Goal: Task Accomplishment & Management: Complete application form

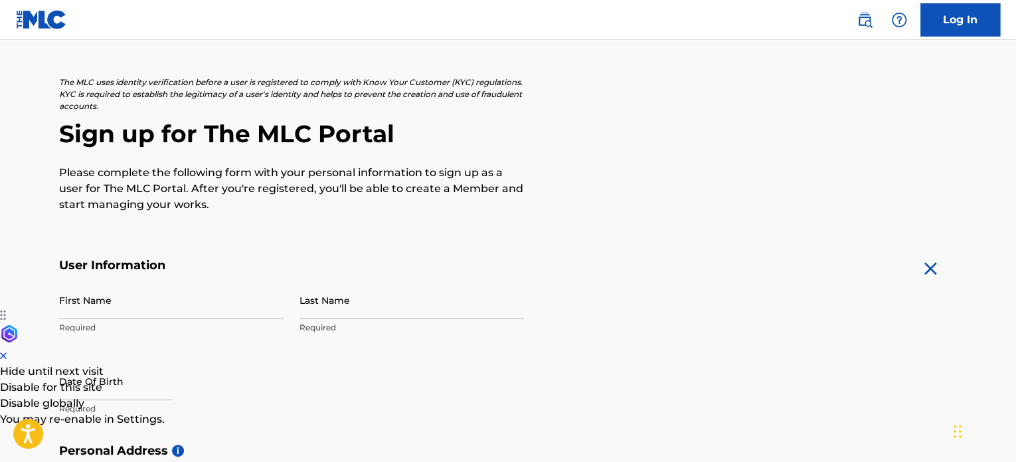
scroll to position [133, 0]
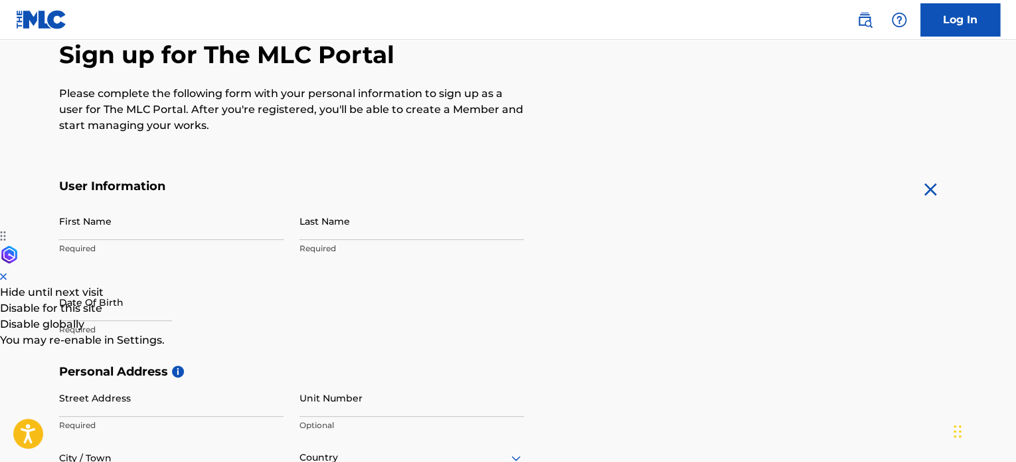
click at [121, 244] on p "Required" at bounding box center [171, 248] width 224 height 12
click at [67, 244] on p "Required" at bounding box center [171, 248] width 224 height 12
click at [968, 17] on link "Log In" at bounding box center [960, 19] width 80 height 33
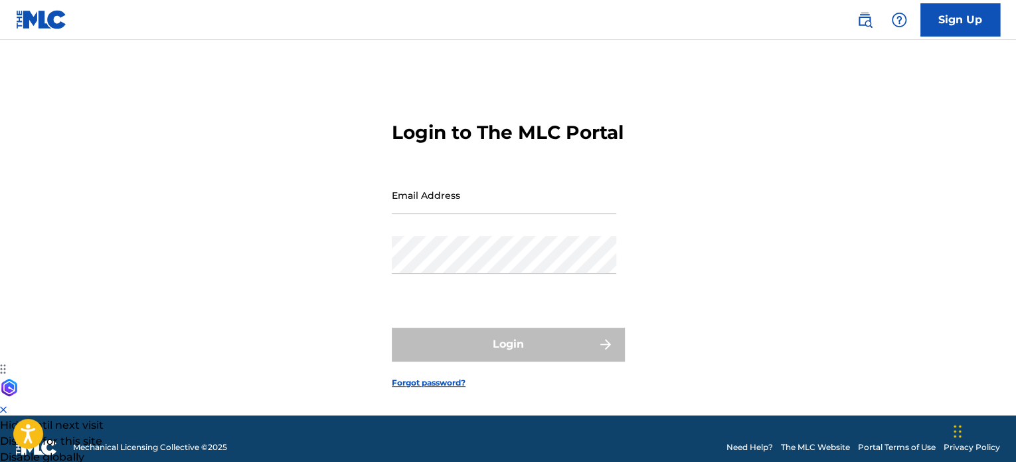
click at [406, 214] on input "Email Address" at bounding box center [504, 195] width 224 height 38
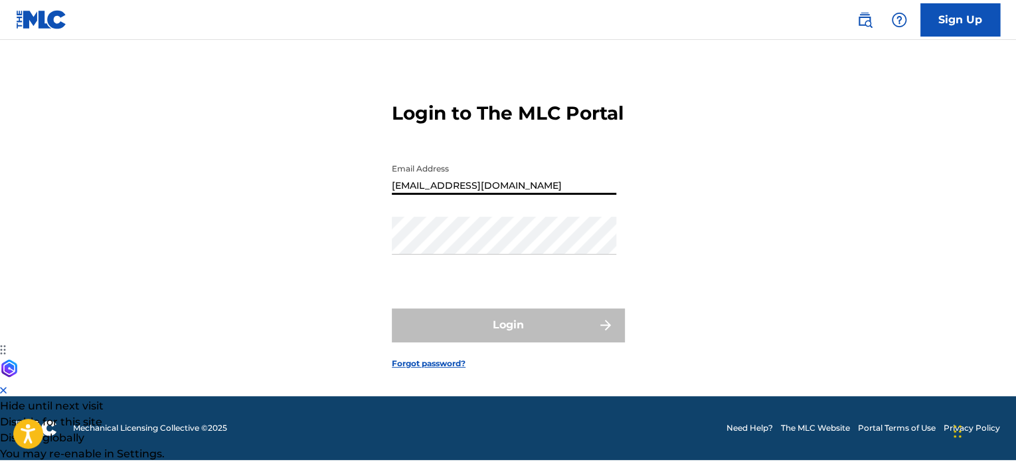
type input "[EMAIL_ADDRESS][DOMAIN_NAME]"
click at [401, 369] on link "Forgot password?" at bounding box center [429, 363] width 74 height 12
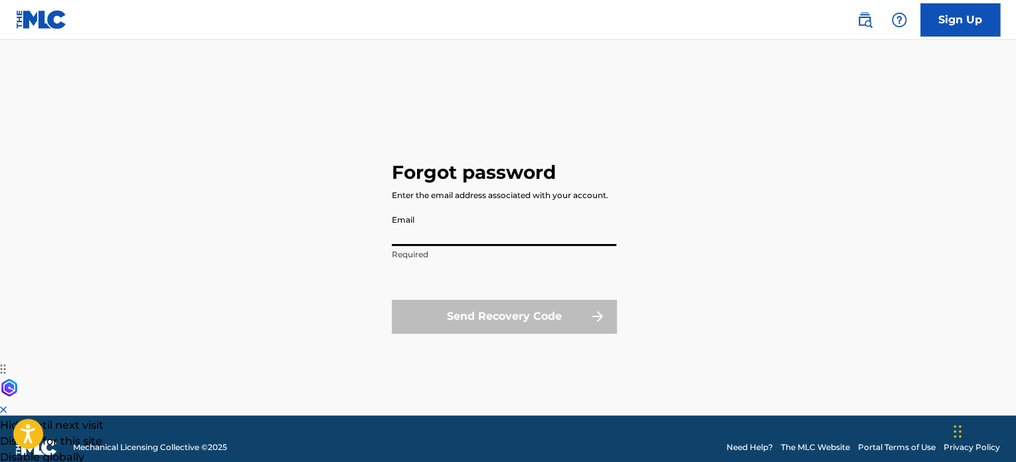
click at [409, 242] on input "Email" at bounding box center [504, 227] width 224 height 38
type input "[EMAIL_ADDRESS][DOMAIN_NAME]"
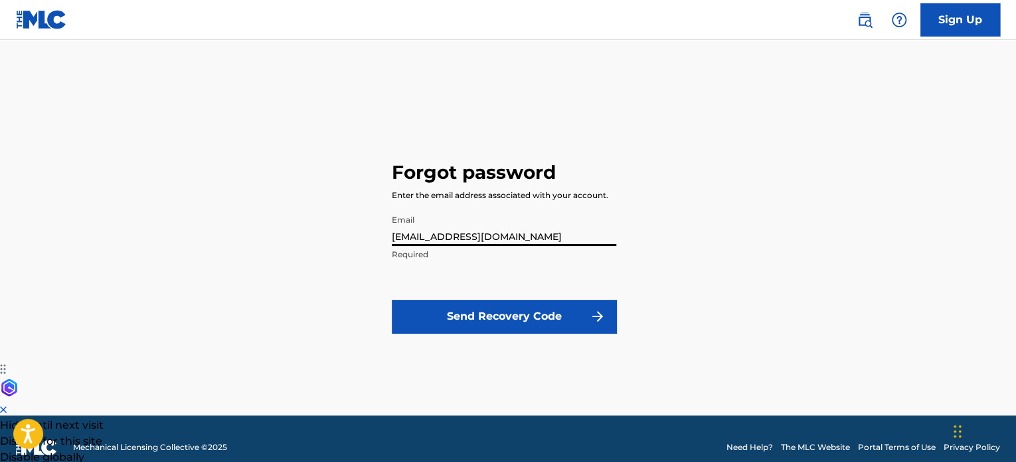
click at [459, 321] on button "Send Recovery Code" at bounding box center [504, 316] width 224 height 33
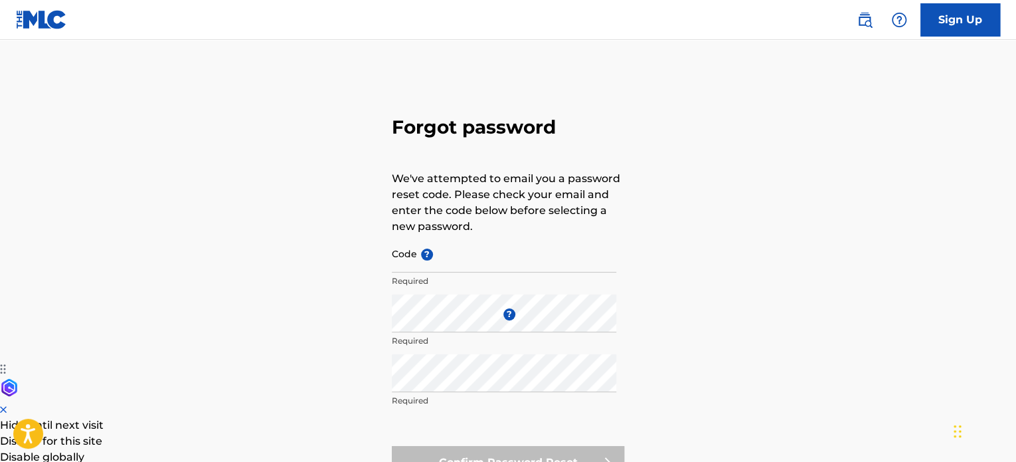
scroll to position [29, 0]
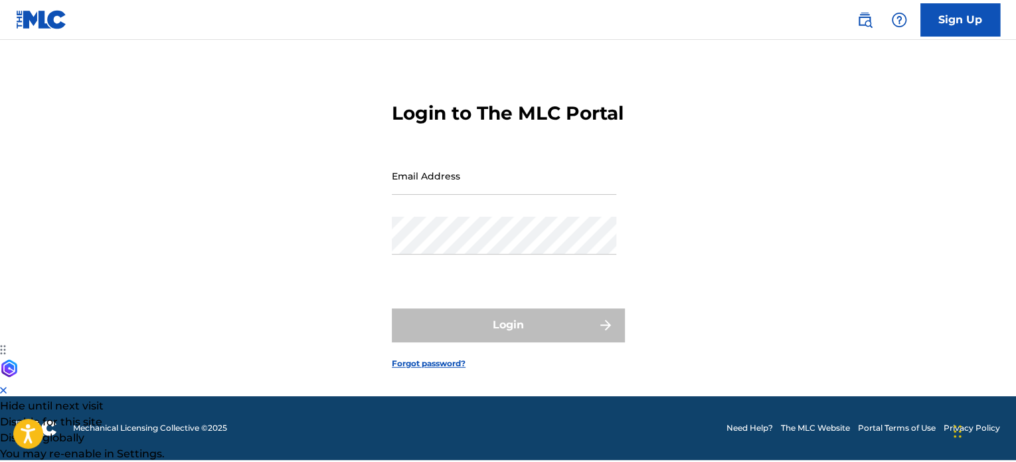
click at [964, 19] on link "Sign Up" at bounding box center [960, 19] width 80 height 33
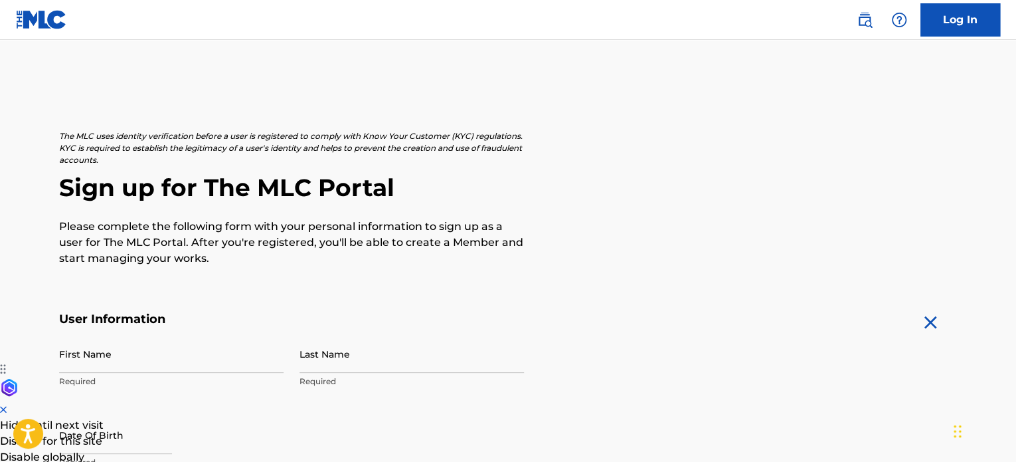
click at [99, 385] on p "Required" at bounding box center [171, 381] width 224 height 12
click at [95, 379] on p "Required" at bounding box center [171, 381] width 224 height 12
click at [88, 367] on input "First Name" at bounding box center [171, 354] width 224 height 38
type input "[PERSON_NAME]"
click at [326, 360] on input "Last Name" at bounding box center [412, 354] width 224 height 38
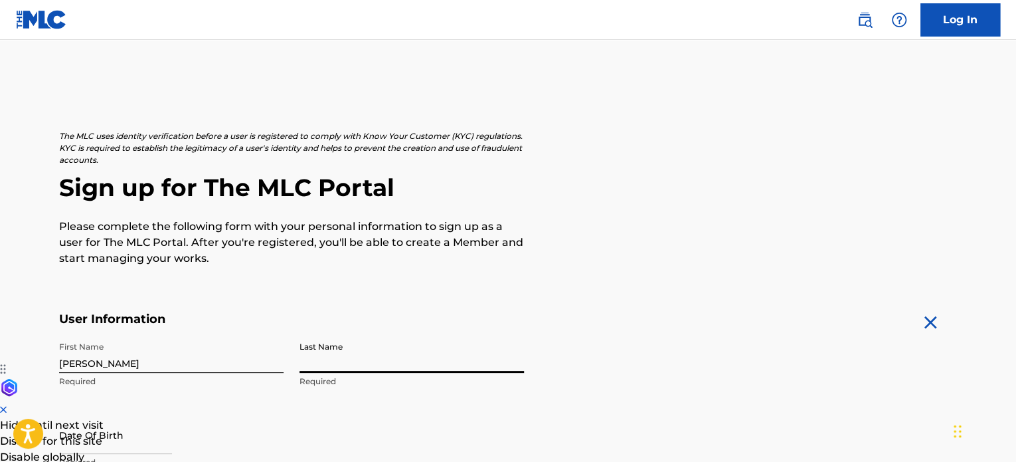
type input "[PERSON_NAME]"
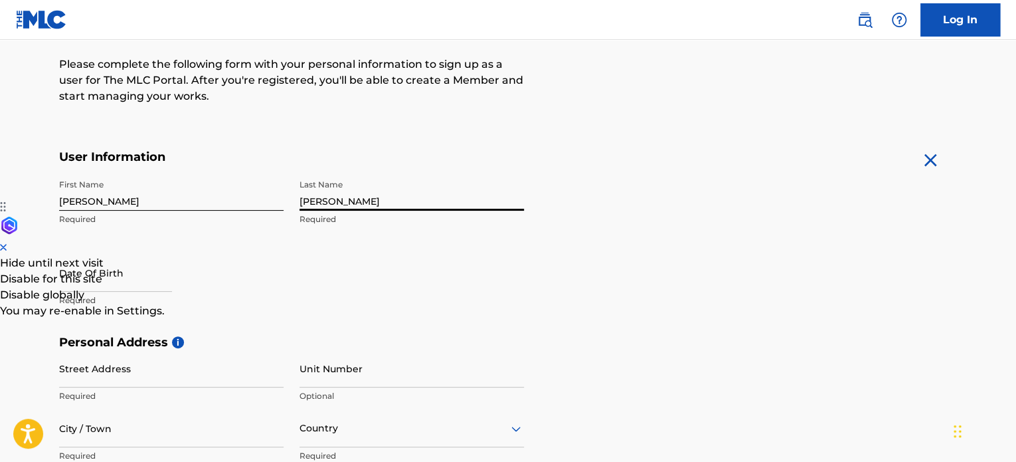
scroll to position [266, 0]
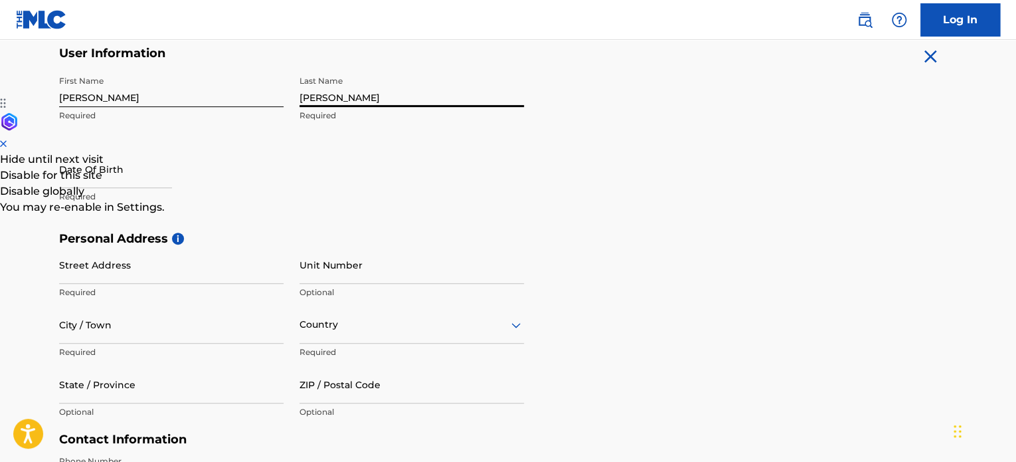
click at [90, 169] on input "text" at bounding box center [115, 169] width 113 height 38
select select "8"
select select "2025"
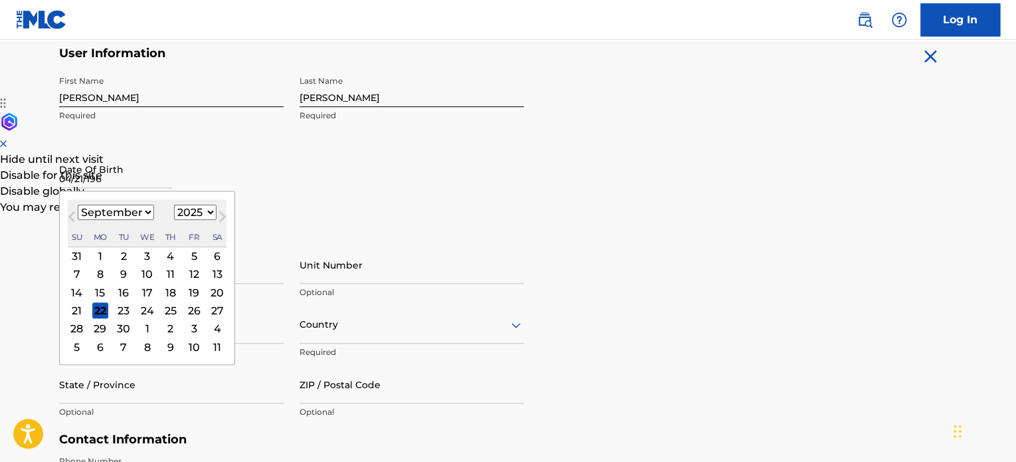
type input "[DATE]"
click at [276, 187] on div "Date Of Birth Previous Month Next Month [DATE] January February March April May…" at bounding box center [171, 180] width 224 height 60
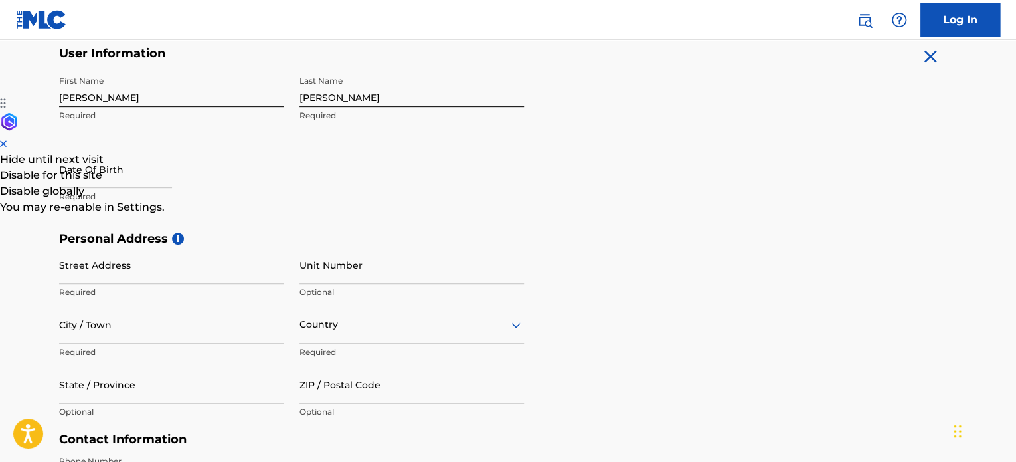
click at [104, 264] on input "Street Address" at bounding box center [171, 265] width 224 height 38
type input "[STREET_ADDRESS]"
click at [72, 331] on input "City / Town" at bounding box center [171, 324] width 224 height 38
type input "Aurora"
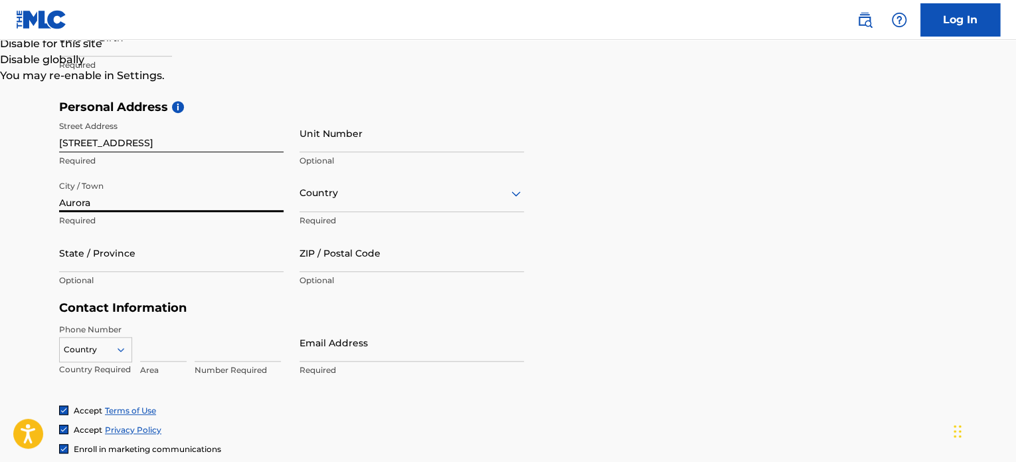
scroll to position [398, 0]
click at [323, 189] on div at bounding box center [412, 191] width 224 height 17
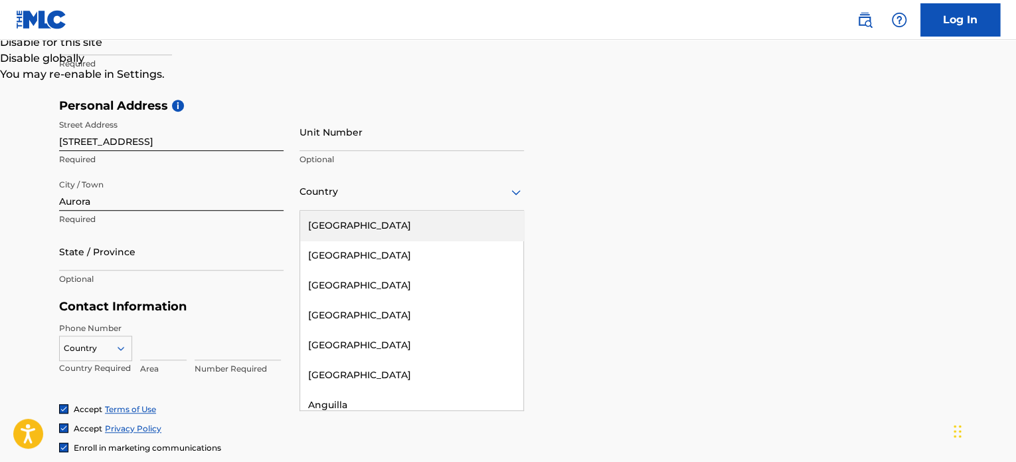
click at [331, 226] on div "[GEOGRAPHIC_DATA]" at bounding box center [411, 226] width 223 height 30
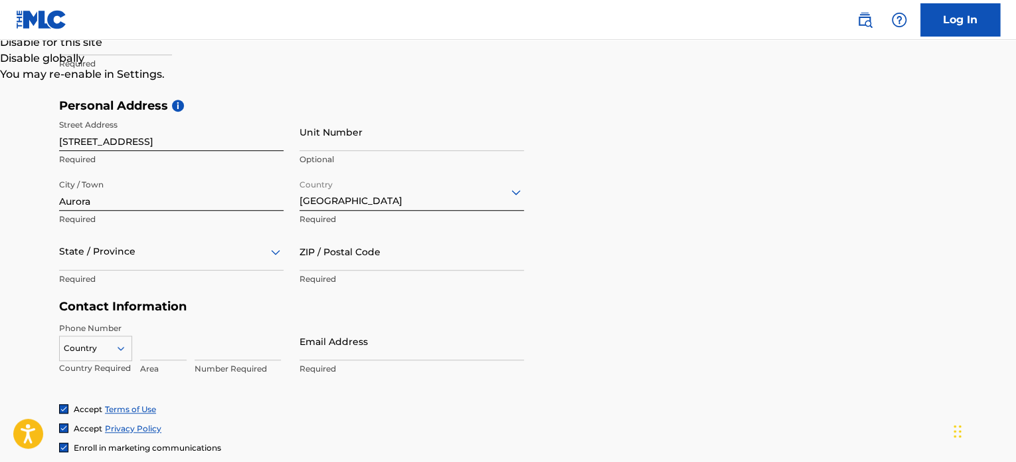
click at [149, 246] on div at bounding box center [171, 251] width 224 height 17
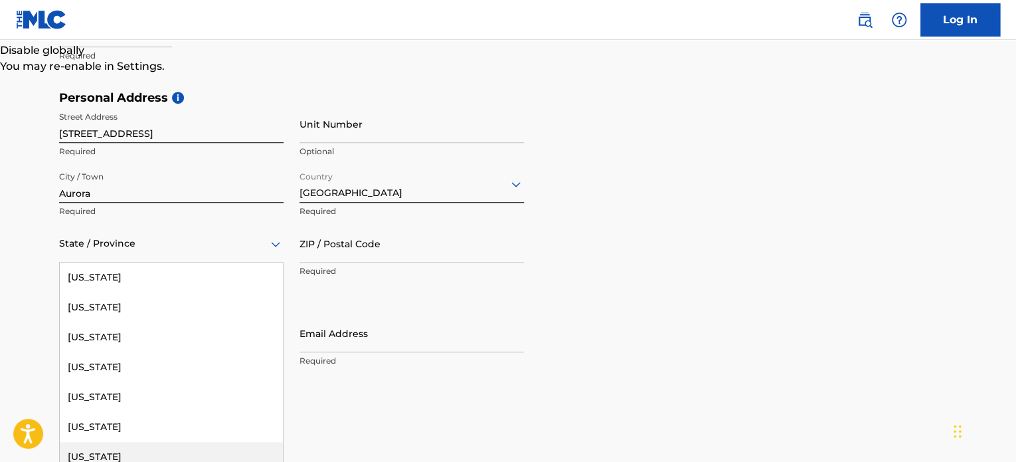
click at [90, 456] on div "[US_STATE]" at bounding box center [171, 457] width 223 height 30
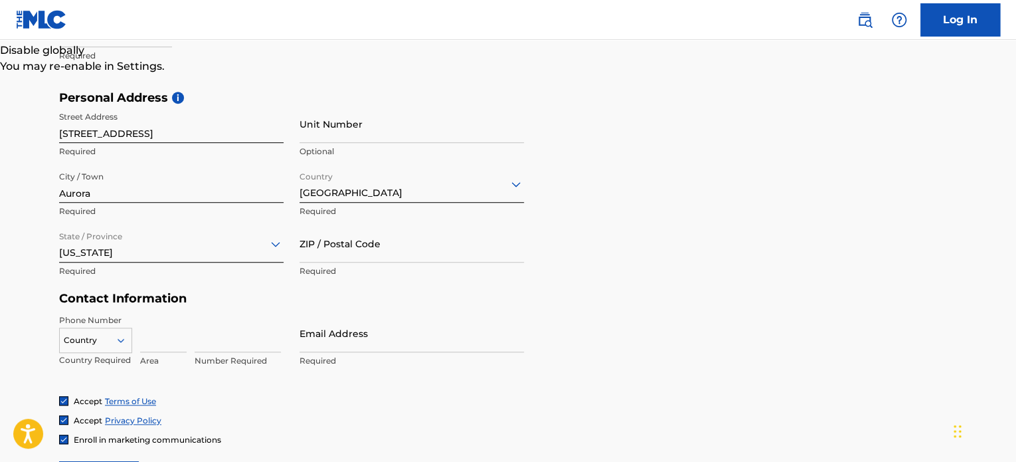
click at [323, 252] on input "ZIP / Postal Code" at bounding box center [412, 243] width 224 height 38
click at [329, 248] on input "ZIP / Postal Code" at bounding box center [412, 243] width 224 height 38
click at [950, 20] on link "Log In" at bounding box center [960, 19] width 80 height 33
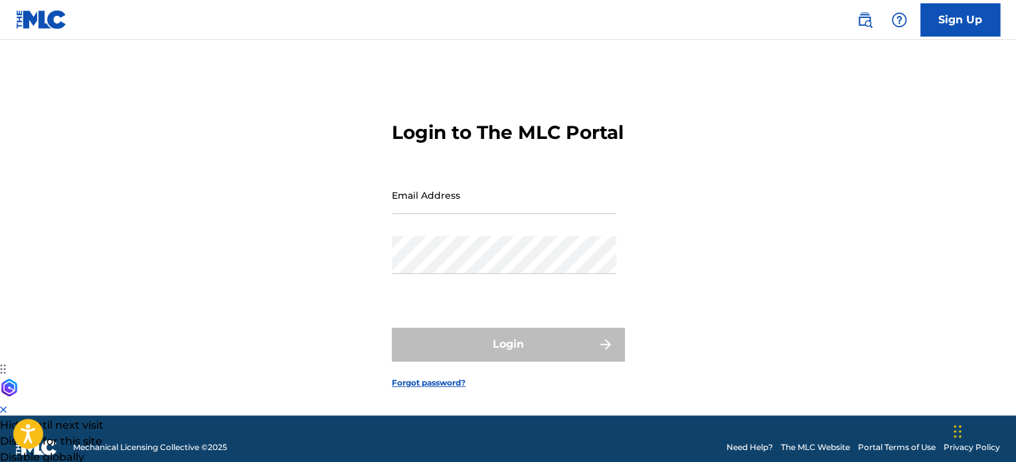
click at [413, 389] on link "Forgot password?" at bounding box center [429, 383] width 74 height 12
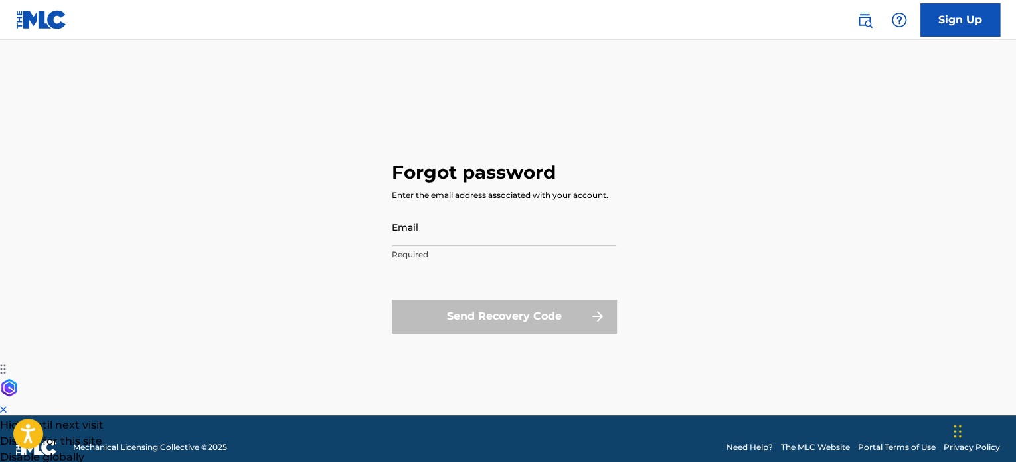
click at [414, 240] on input "Email" at bounding box center [504, 227] width 224 height 38
type input "[EMAIL_ADDRESS][DOMAIN_NAME]"
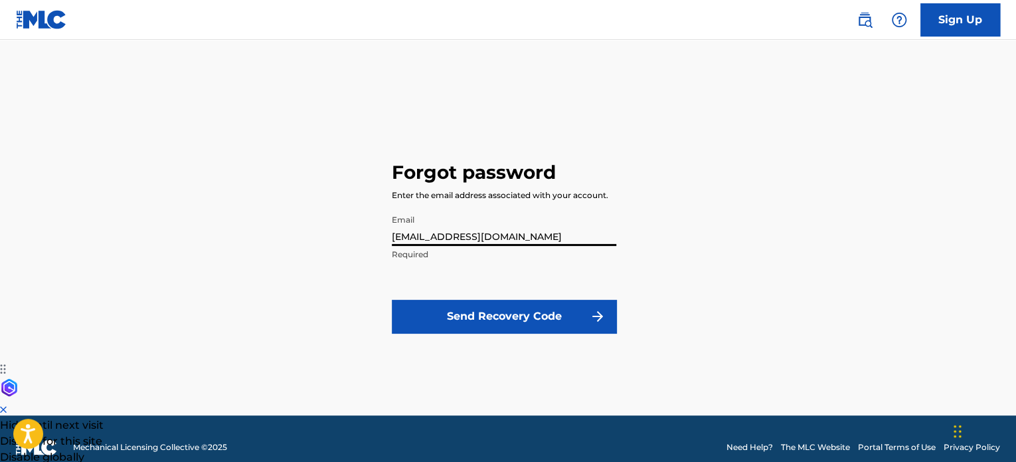
click at [456, 314] on button "Send Recovery Code" at bounding box center [504, 316] width 224 height 33
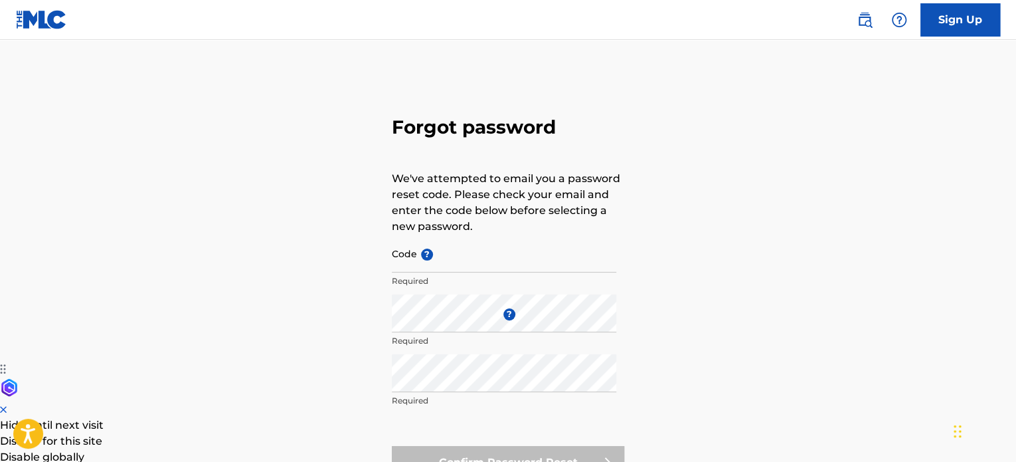
click at [953, 20] on link "Sign Up" at bounding box center [960, 19] width 80 height 33
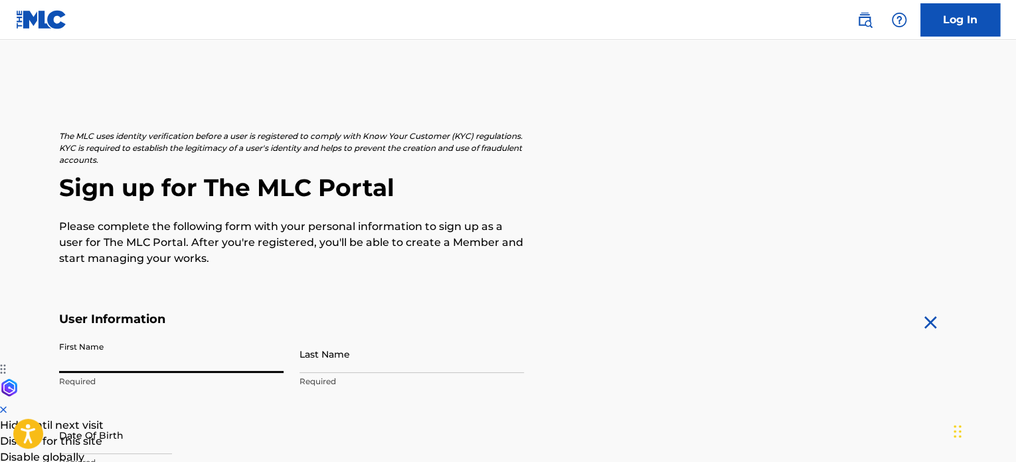
click at [89, 347] on input "First Name" at bounding box center [171, 354] width 224 height 38
type input "l"
type input "[PERSON_NAME]"
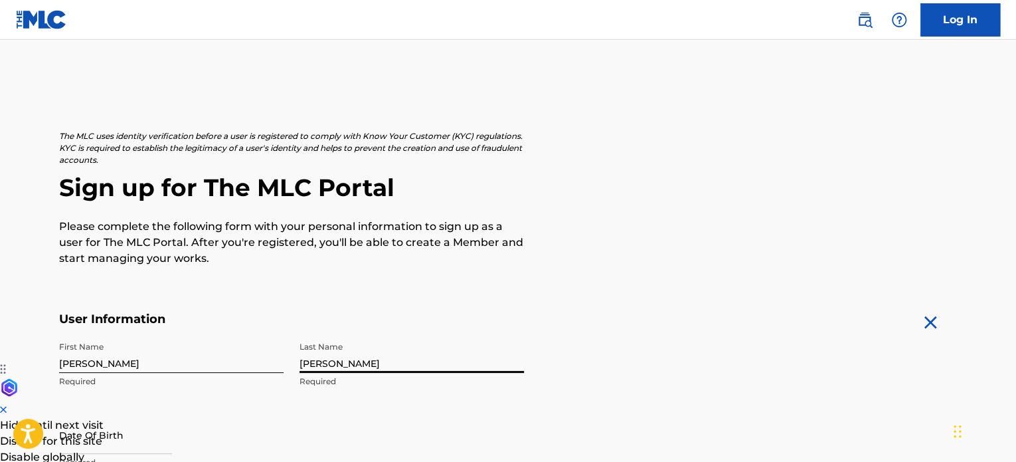
type input "[PERSON_NAME]"
select select "8"
select select "2025"
type input "04211969"
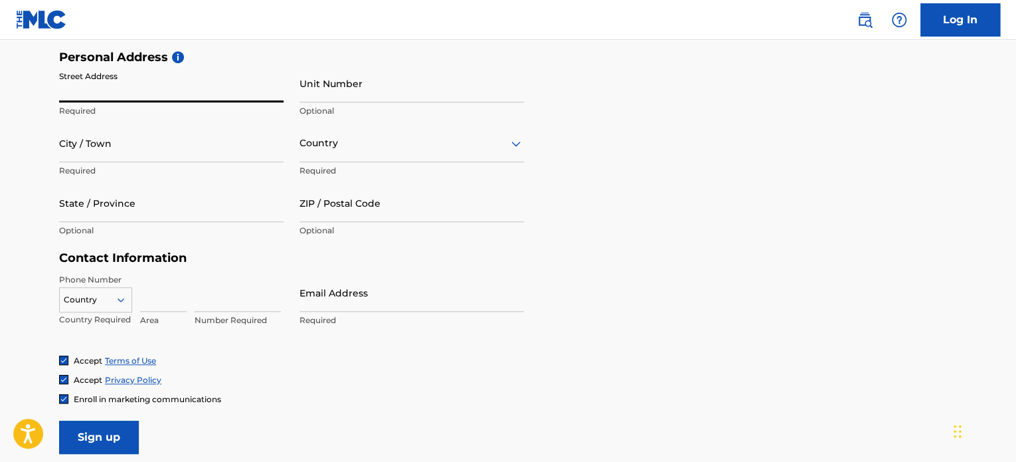
scroll to position [432, 0]
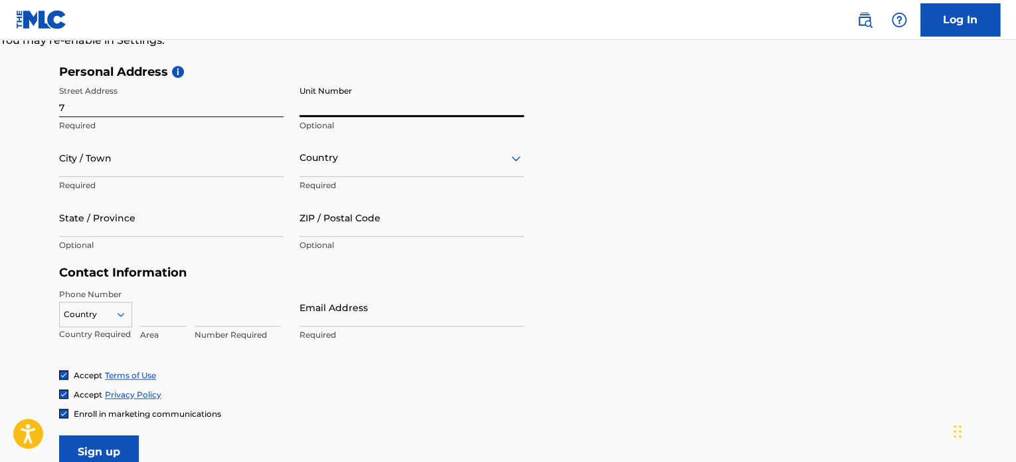
click at [76, 108] on input "7" at bounding box center [171, 98] width 224 height 38
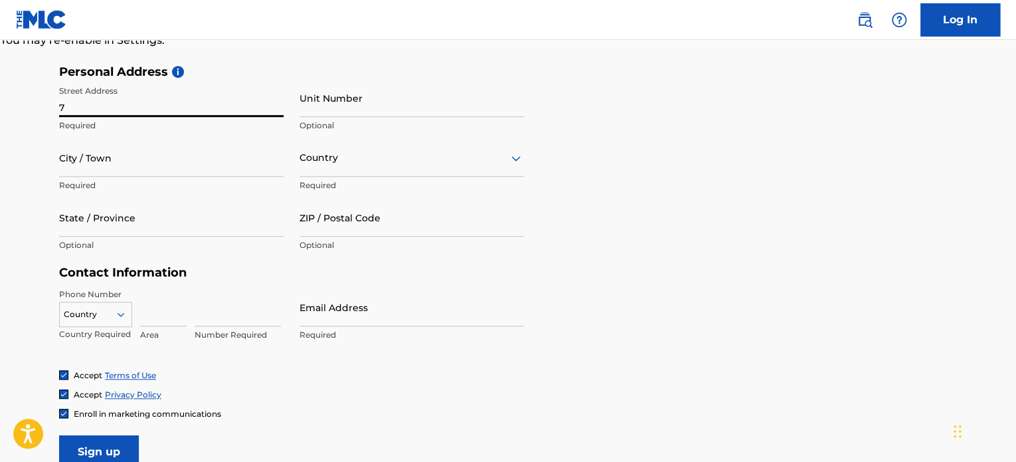
type input "[STREET_ADDRESS]"
click at [95, 158] on input "City / Town" at bounding box center [171, 158] width 224 height 38
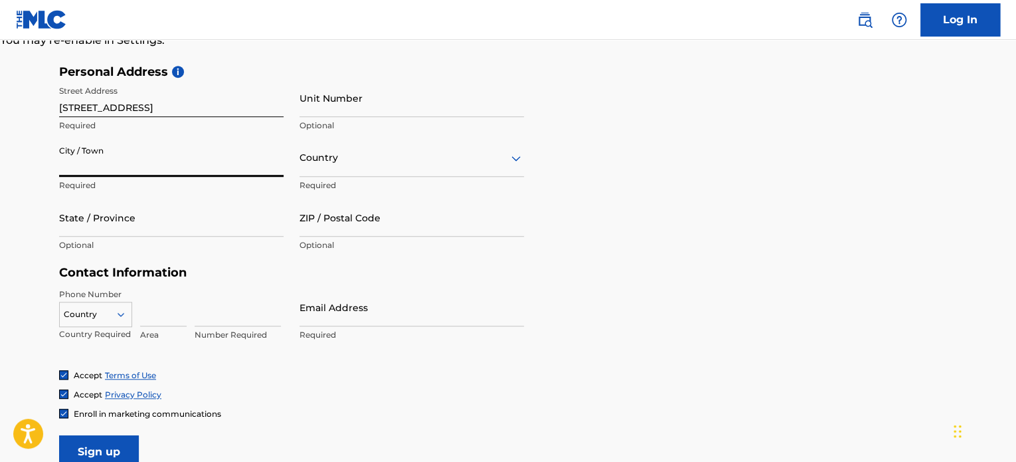
type input "Aurora"
click at [321, 158] on div at bounding box center [412, 157] width 224 height 17
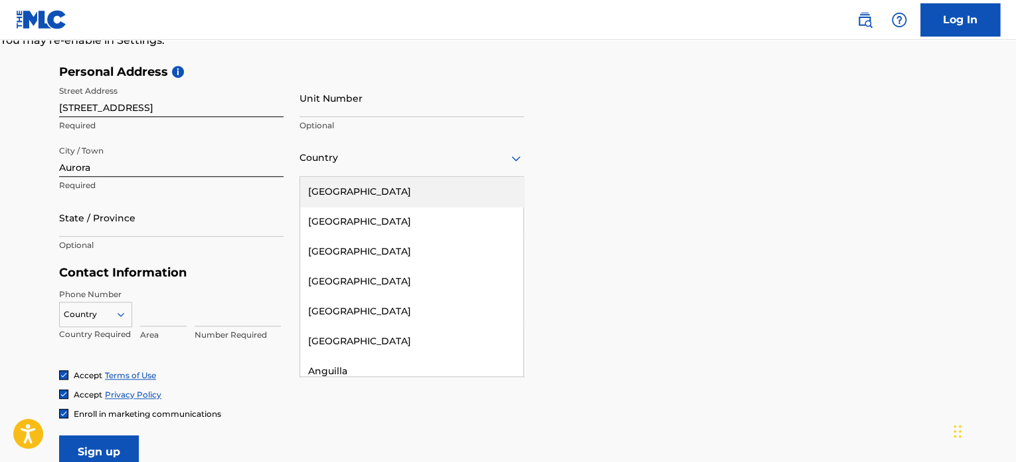
click at [361, 188] on div "[GEOGRAPHIC_DATA]" at bounding box center [411, 192] width 223 height 30
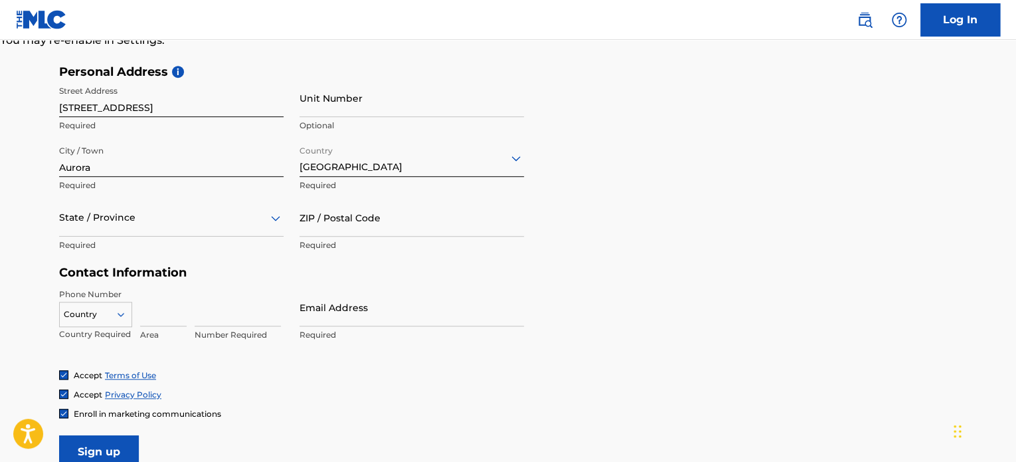
click at [105, 215] on div at bounding box center [171, 217] width 224 height 17
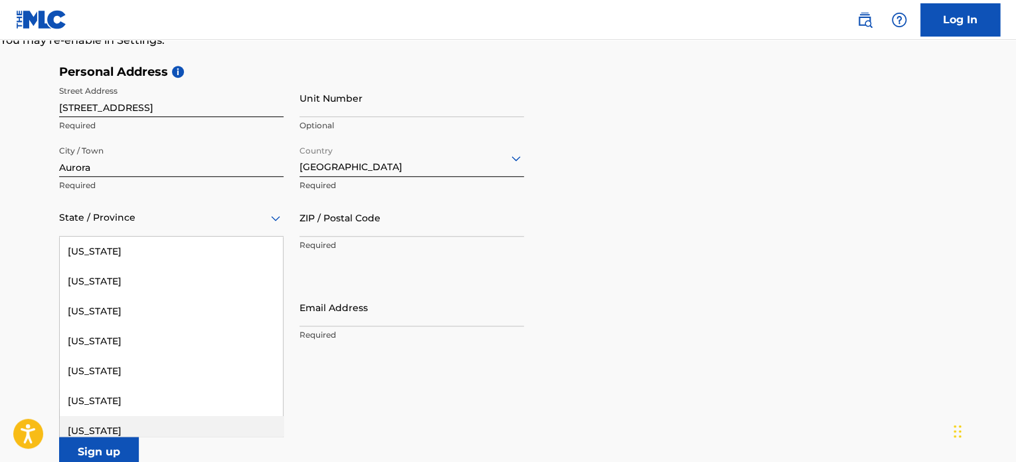
click at [96, 427] on div "[US_STATE]" at bounding box center [171, 431] width 223 height 30
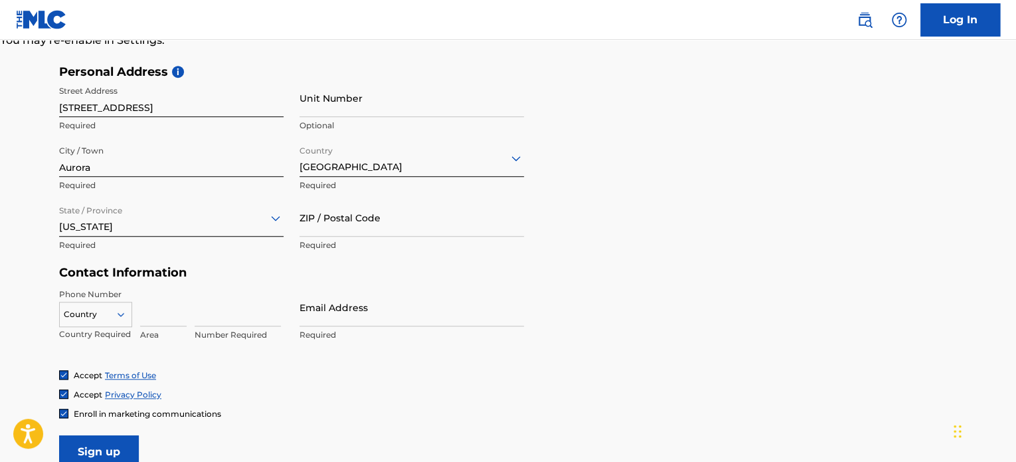
click at [332, 225] on input "ZIP / Postal Code" at bounding box center [412, 218] width 224 height 38
type input "80016"
click at [148, 305] on input at bounding box center [163, 307] width 46 height 38
type input "508"
type input "3337574"
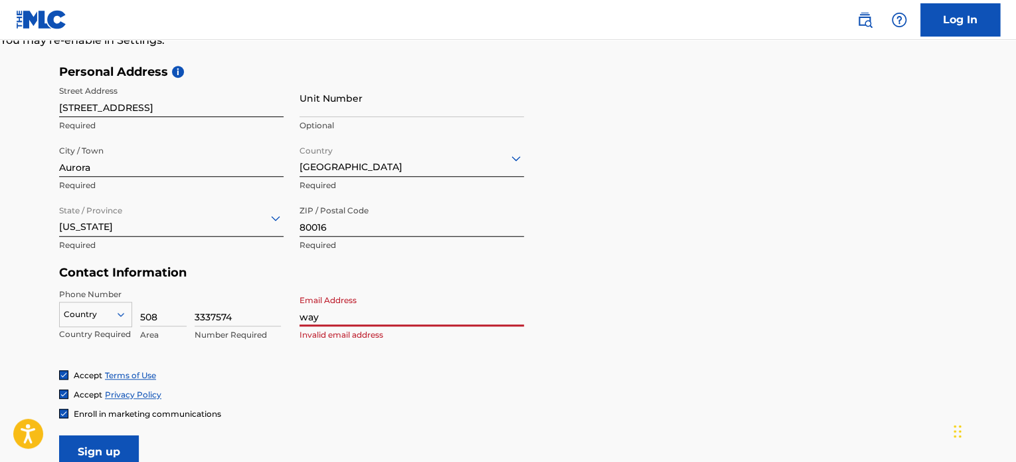
type input "[EMAIL_ADDRESS][DOMAIN_NAME]"
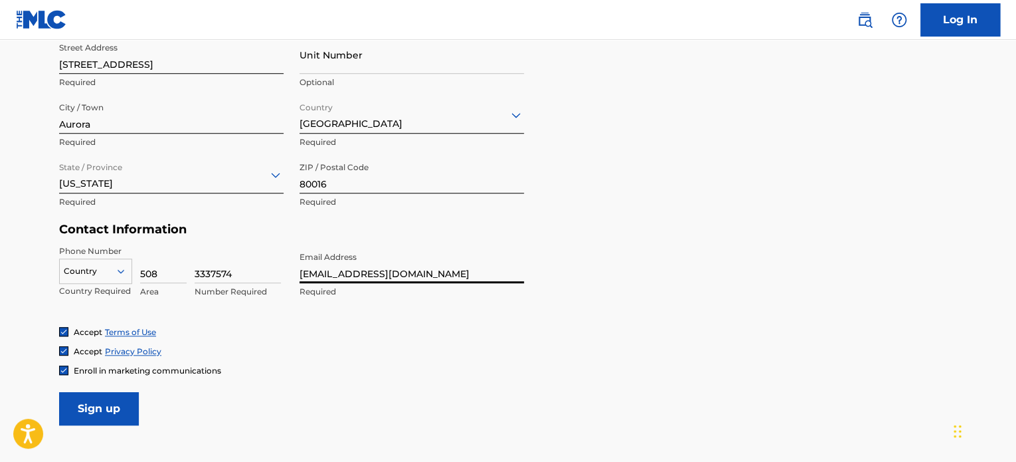
scroll to position [499, 0]
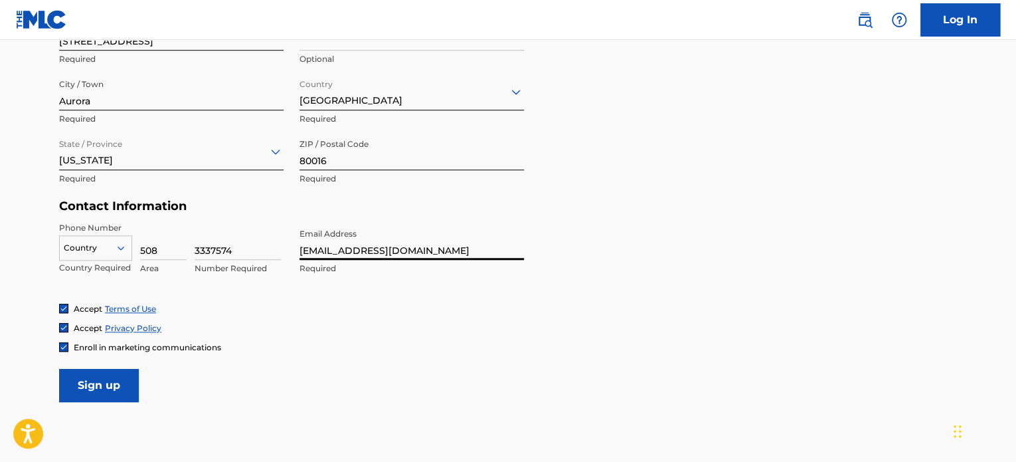
click at [60, 343] on img at bounding box center [64, 347] width 8 height 8
click at [98, 385] on input "Sign up" at bounding box center [99, 385] width 80 height 33
click at [74, 244] on div at bounding box center [96, 247] width 72 height 15
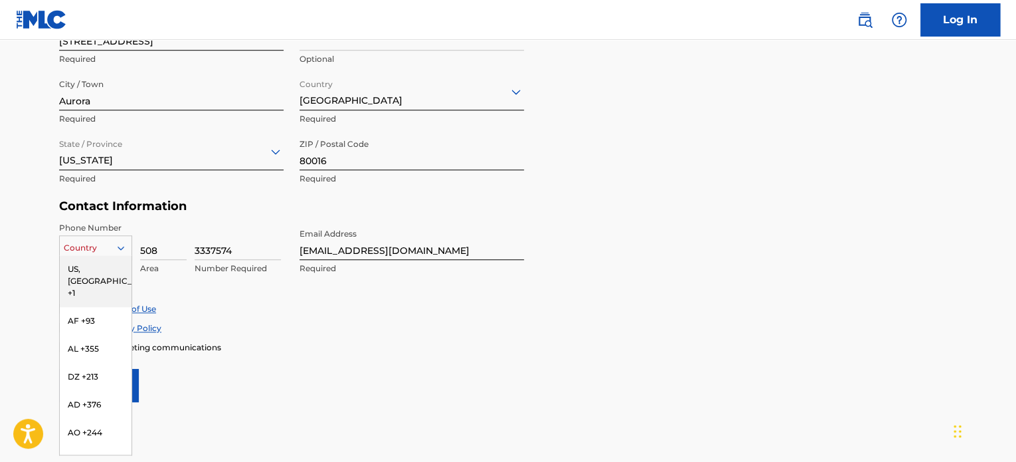
click at [90, 266] on div "US, [GEOGRAPHIC_DATA] +1" at bounding box center [96, 281] width 72 height 52
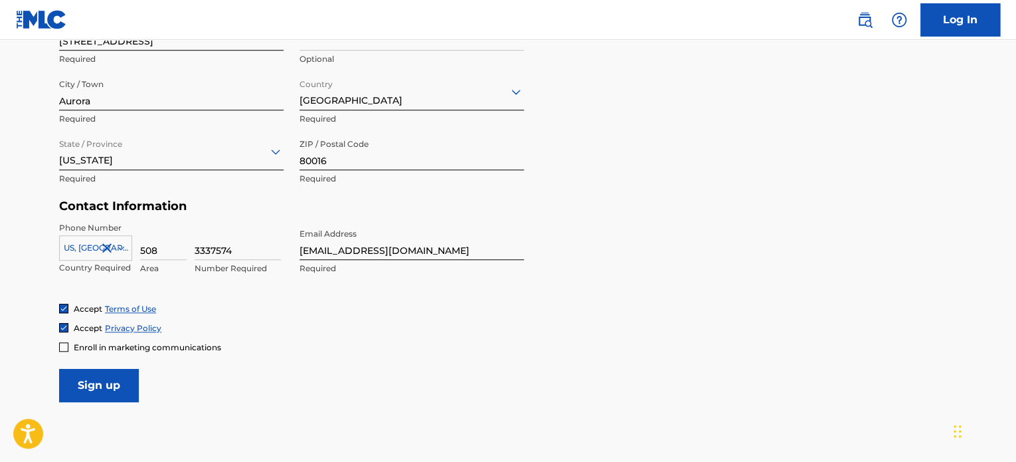
click at [108, 382] on input "Sign up" at bounding box center [99, 385] width 80 height 33
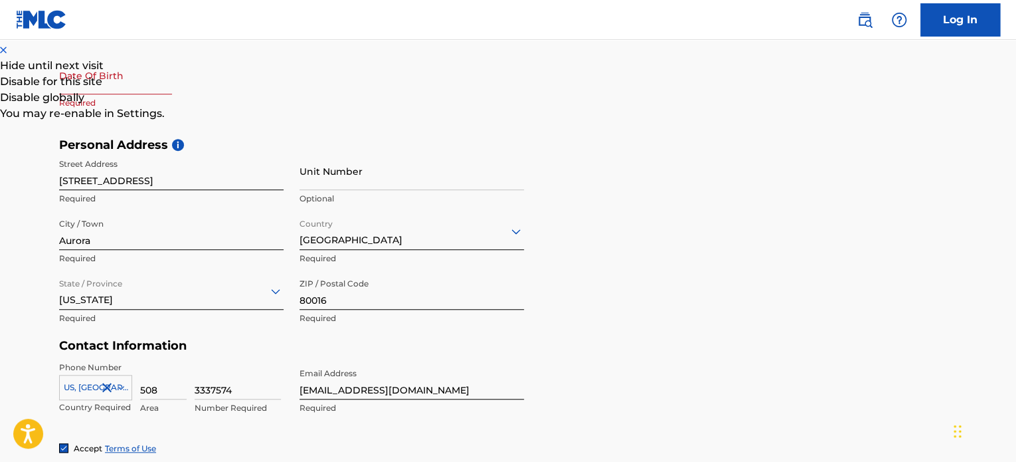
scroll to position [300, 0]
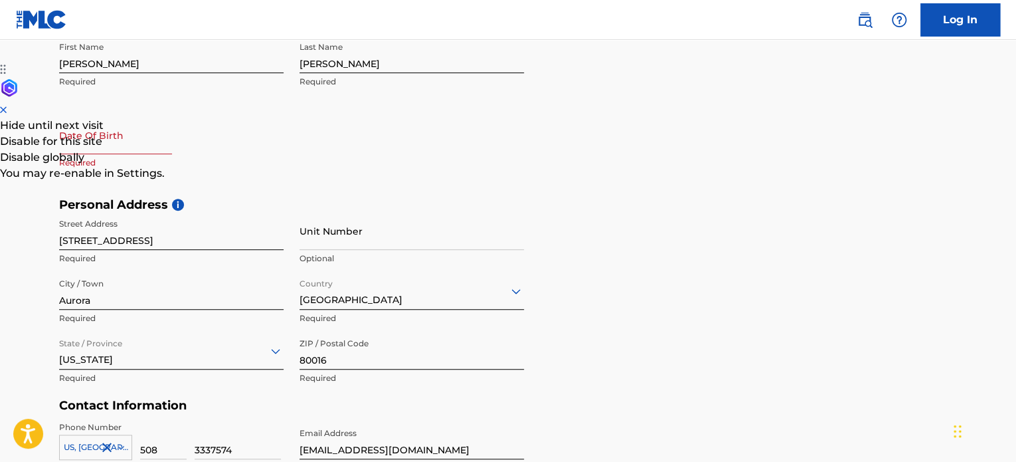
click at [100, 144] on input "text" at bounding box center [115, 135] width 113 height 38
select select "8"
select select "2025"
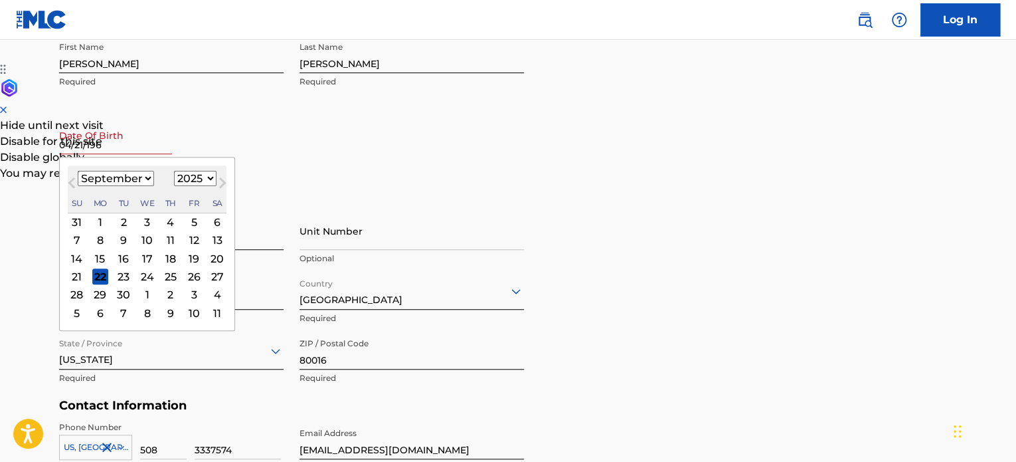
type input "[DATE]"
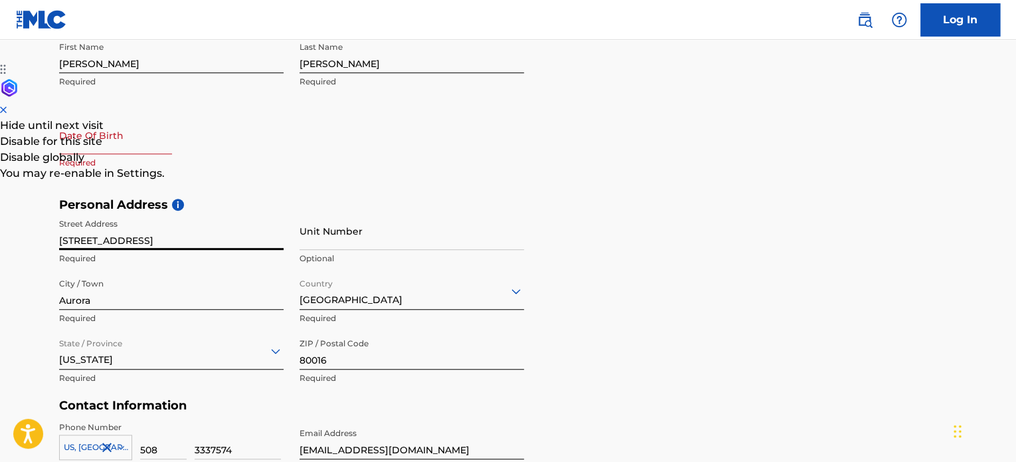
click at [95, 144] on input "text" at bounding box center [115, 135] width 113 height 38
select select "8"
select select "2025"
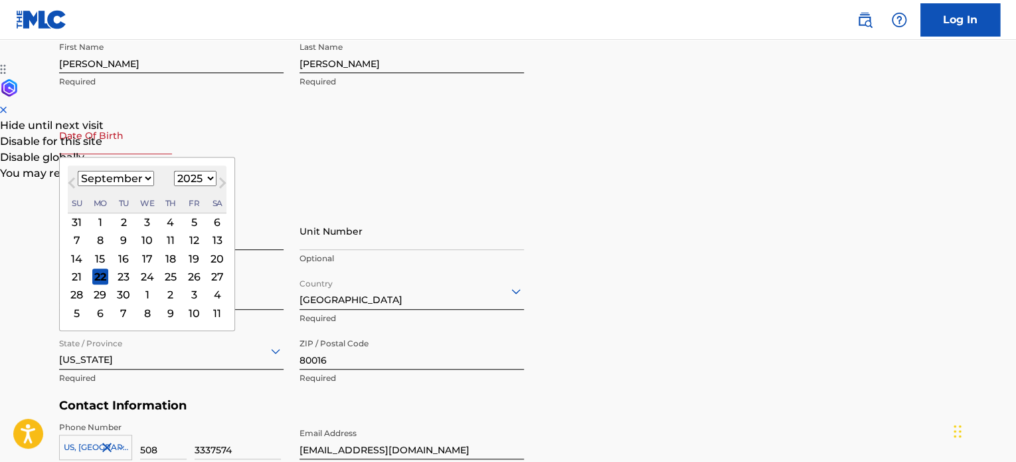
click at [122, 276] on div "23" at bounding box center [124, 276] width 16 height 16
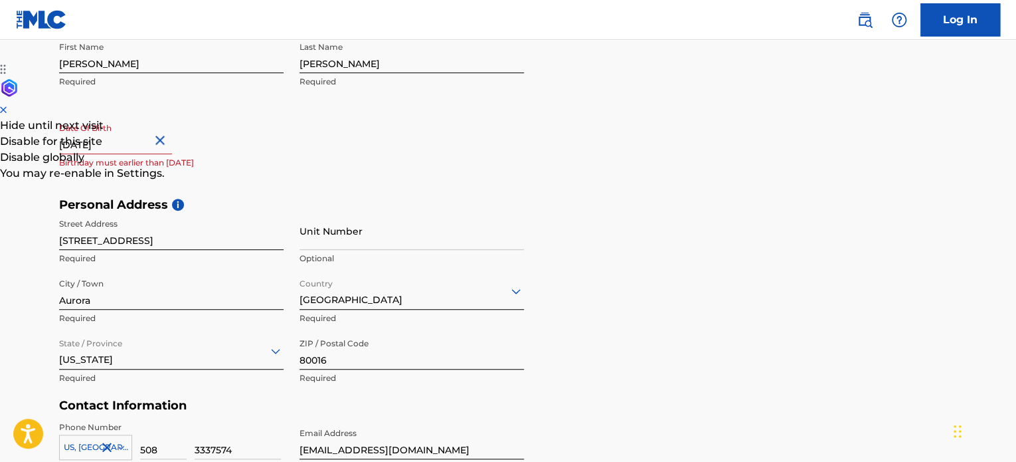
drag, startPoint x: 155, startPoint y: 143, endPoint x: 57, endPoint y: 147, distance: 97.7
click at [57, 147] on div "The MLC uses identity verification before a user is registered to comply with K…" at bounding box center [508, 216] width 930 height 770
type input "[DATE]"
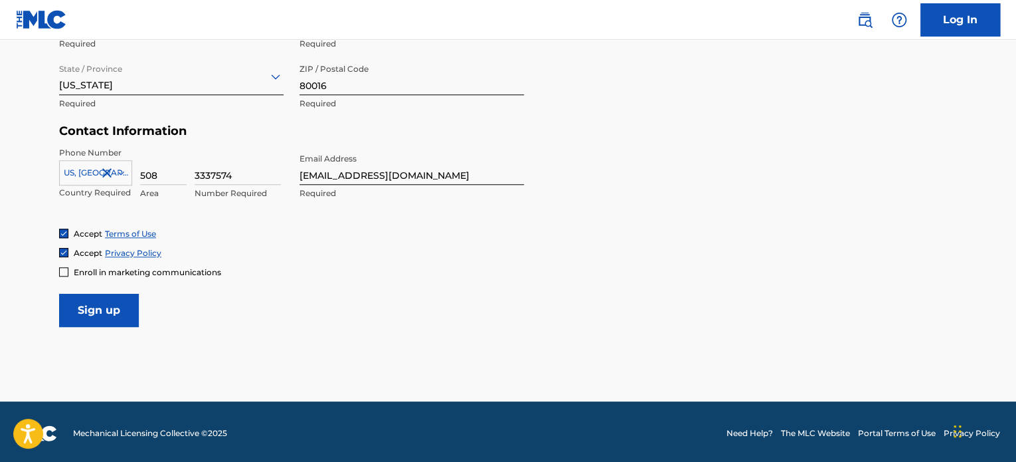
scroll to position [576, 0]
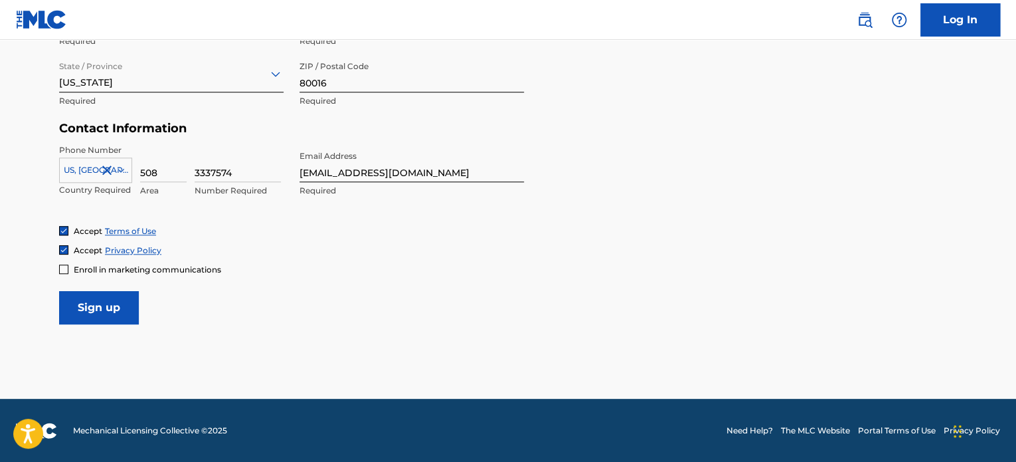
click at [104, 304] on input "Sign up" at bounding box center [99, 307] width 80 height 33
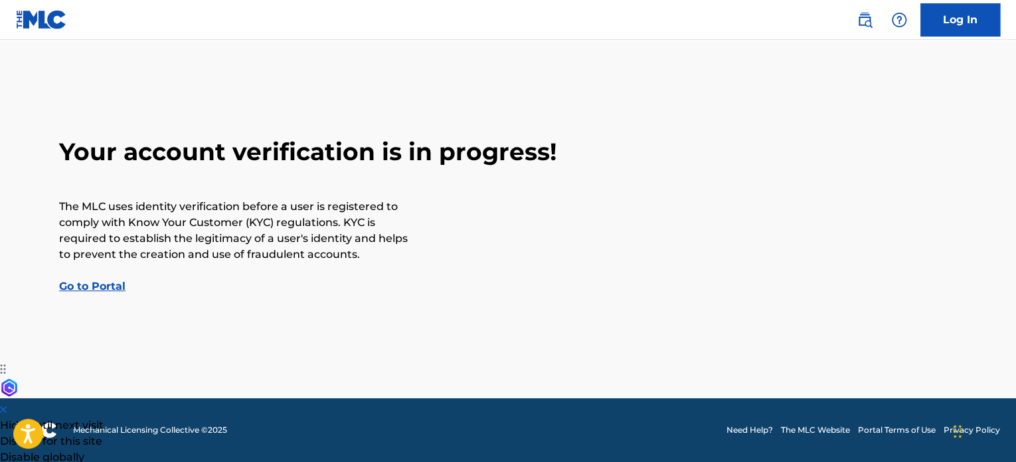
click at [76, 286] on link "Go to Portal" at bounding box center [92, 286] width 66 height 13
